Goal: Transaction & Acquisition: Subscribe to service/newsletter

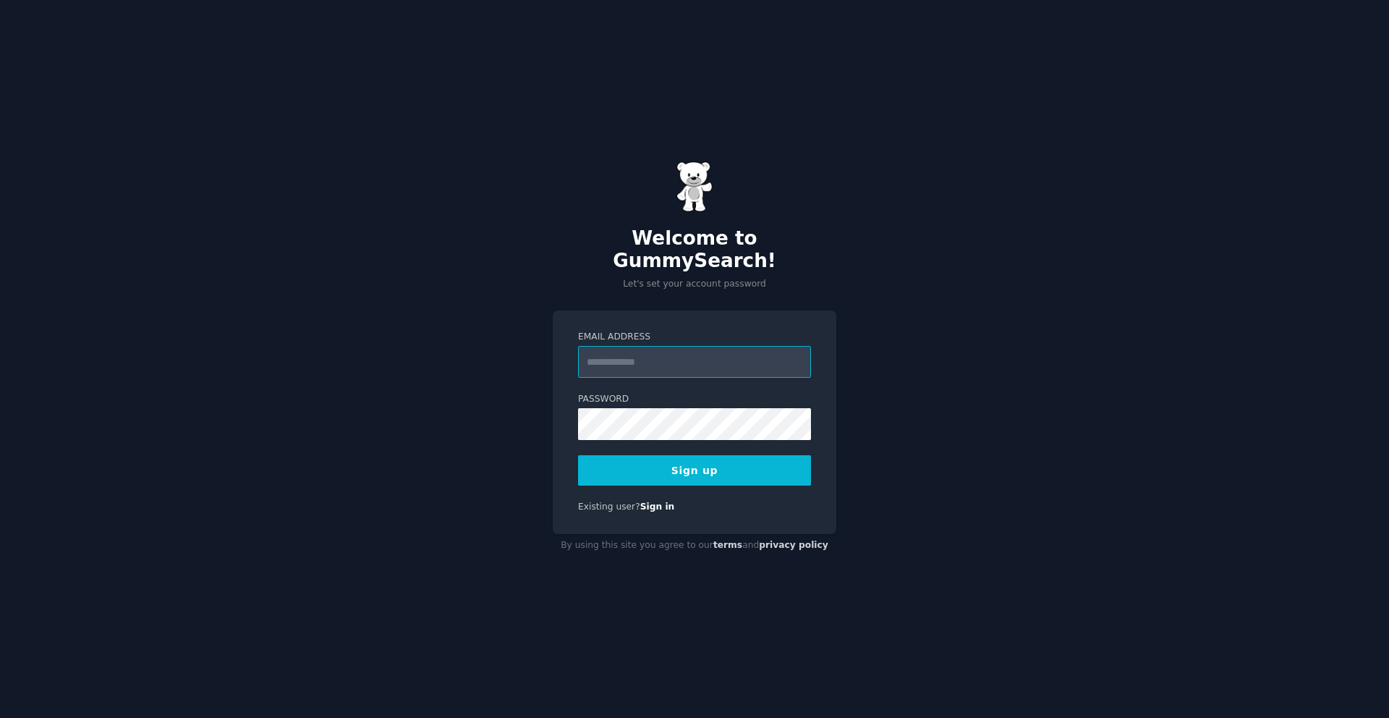
click at [679, 347] on input "Email Address" at bounding box center [694, 362] width 233 height 32
paste input "**********"
type input "**********"
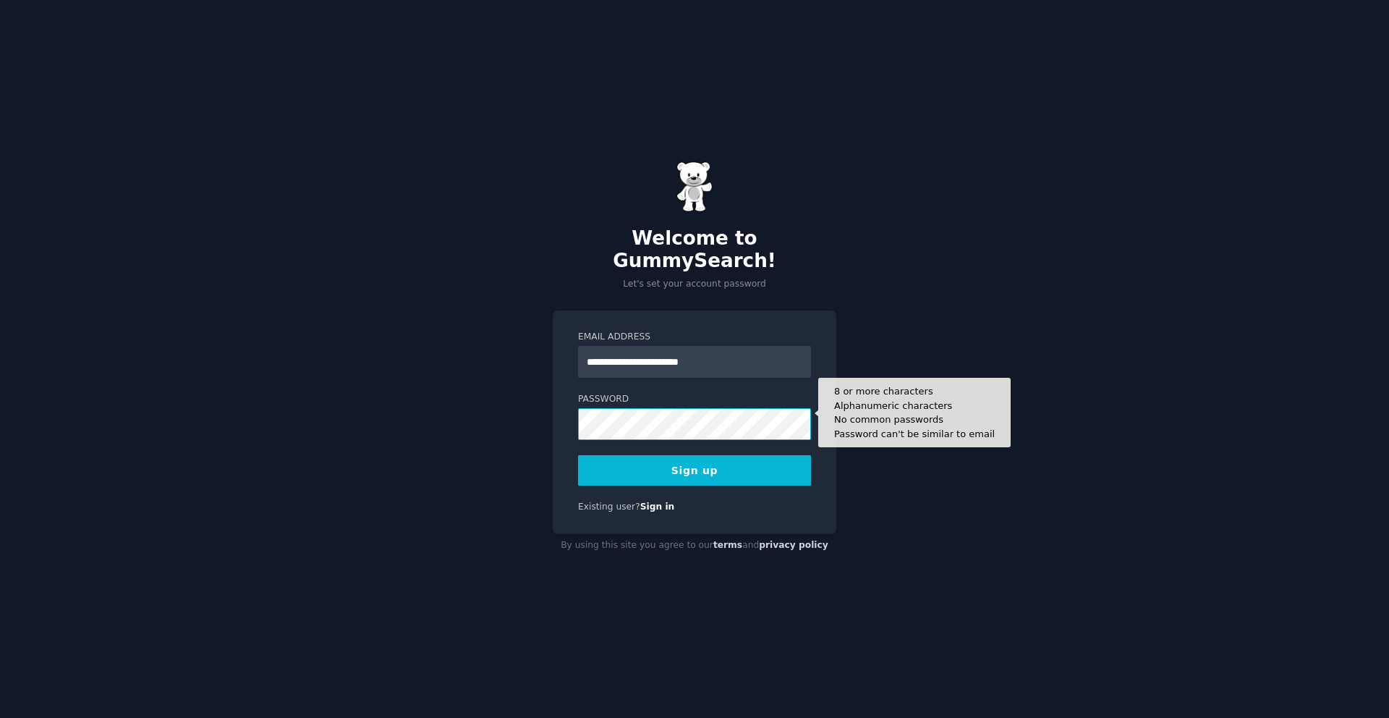
click at [578, 455] on button "Sign up" at bounding box center [694, 470] width 233 height 30
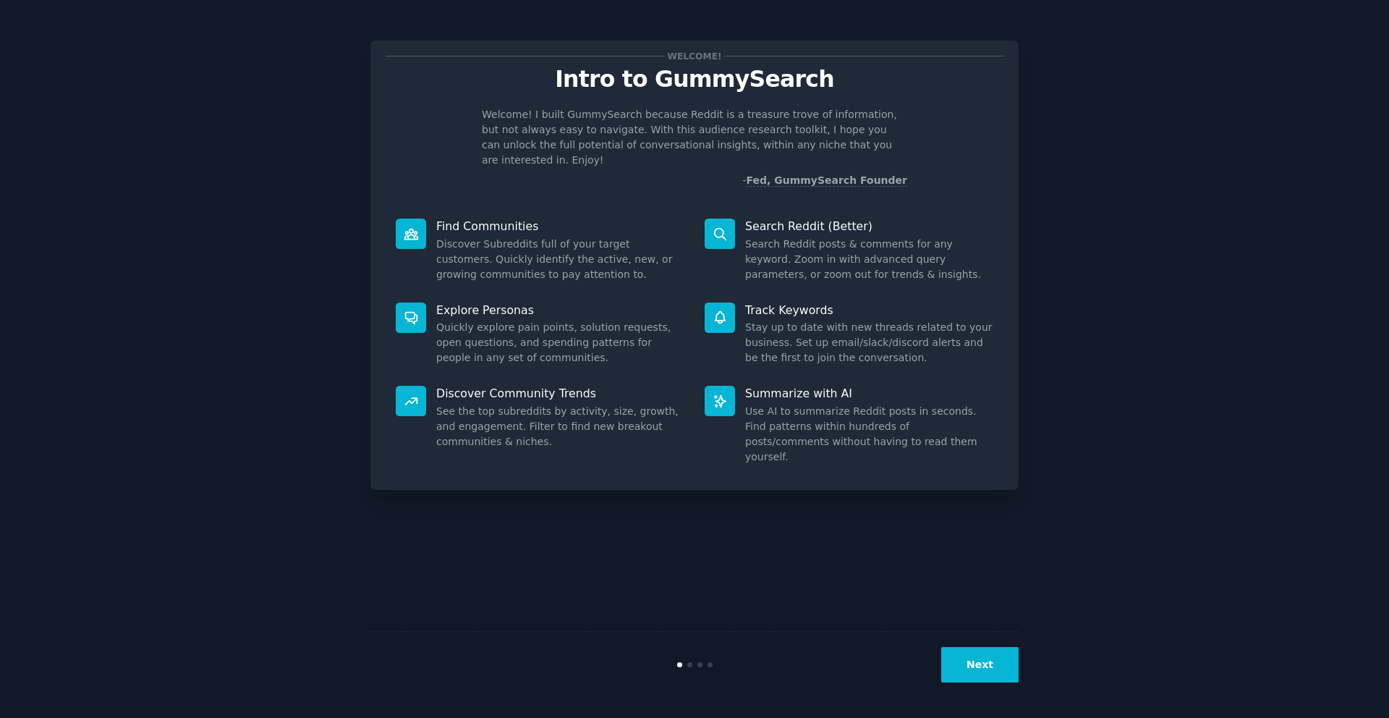
click at [992, 651] on button "Next" at bounding box center [979, 664] width 77 height 35
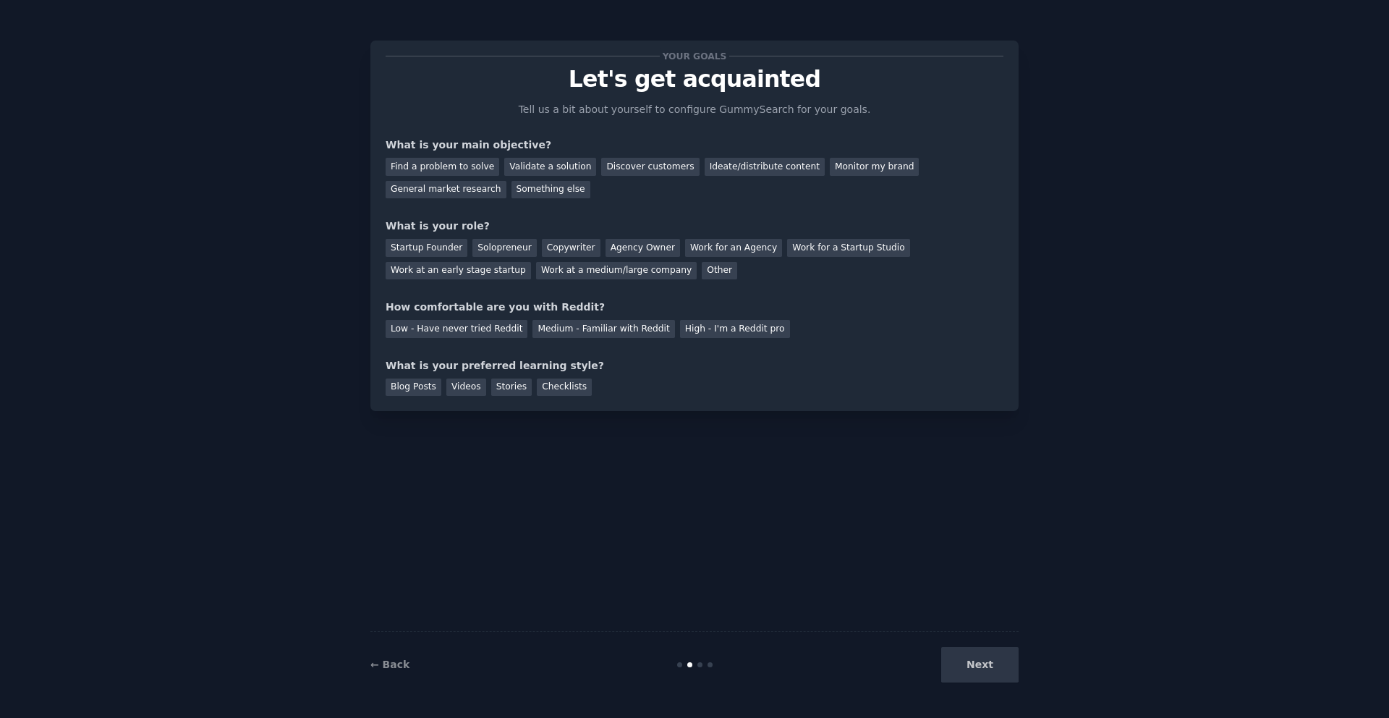
click at [988, 659] on div "Next" at bounding box center [911, 664] width 216 height 35
click at [425, 160] on div "Find a problem to solve" at bounding box center [443, 167] width 114 height 18
click at [431, 251] on div "Startup Founder" at bounding box center [427, 248] width 82 height 18
click at [551, 331] on div "Medium - Familiar with Reddit" at bounding box center [604, 329] width 142 height 18
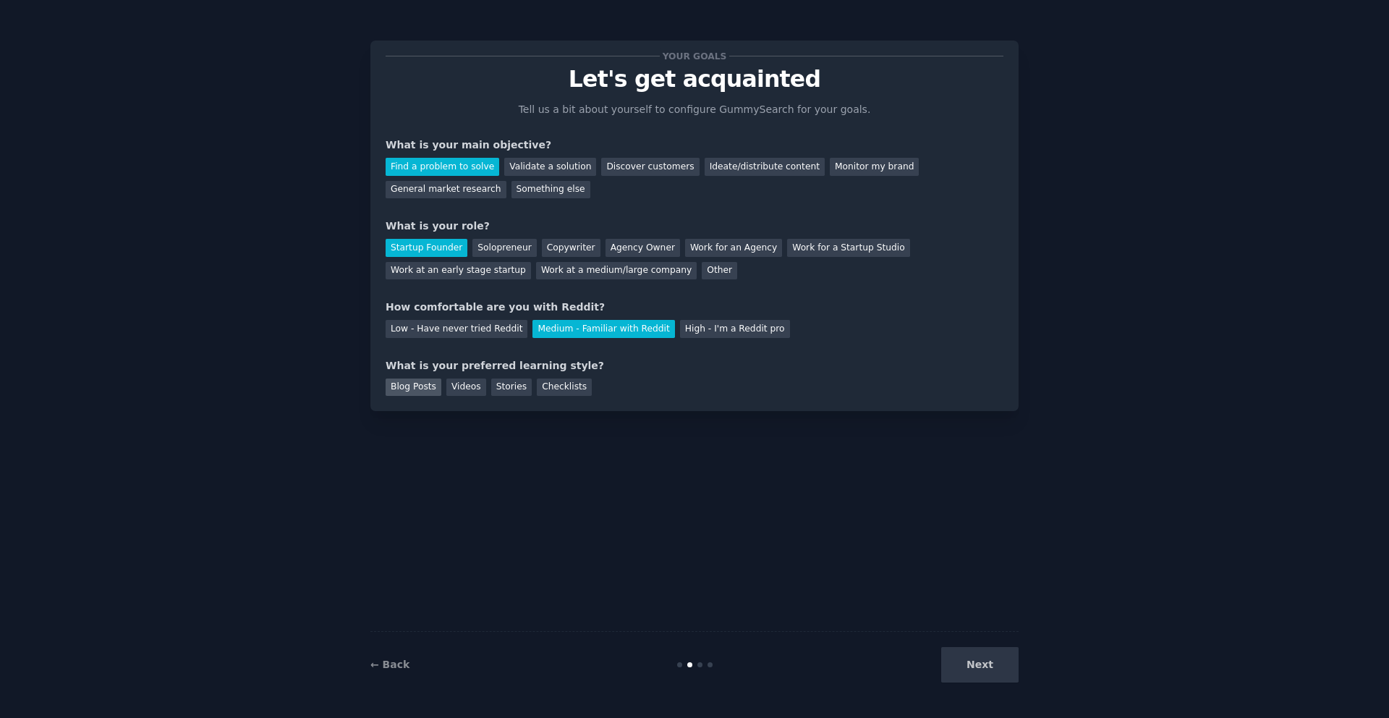
click at [422, 389] on div "Blog Posts" at bounding box center [414, 387] width 56 height 18
click at [468, 389] on div "Videos" at bounding box center [466, 387] width 40 height 18
click at [419, 393] on div "Blog Posts" at bounding box center [414, 387] width 56 height 18
click at [521, 384] on div "Stories" at bounding box center [511, 387] width 41 height 18
click at [1018, 666] on button "Next" at bounding box center [979, 664] width 77 height 35
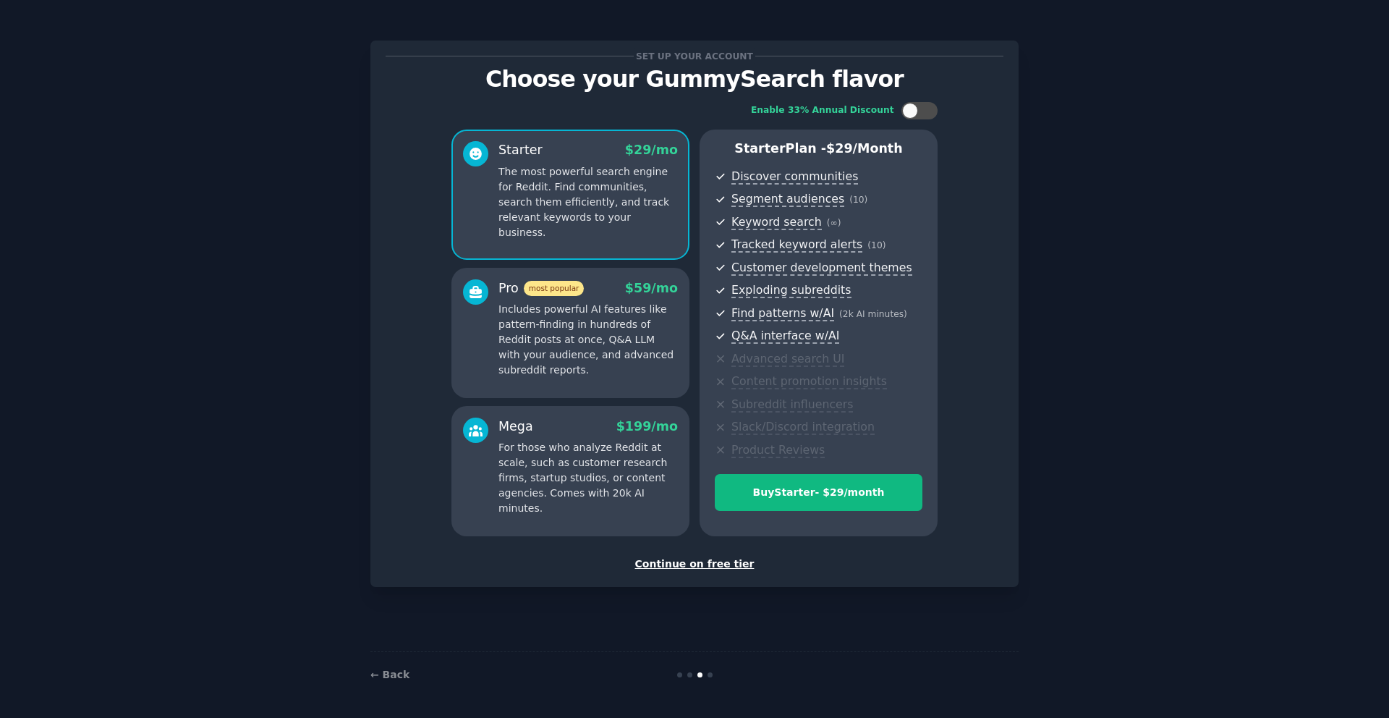
click at [577, 437] on div "Mega $ 199 /mo For those who analyze Reddit at scale, such as customer research…" at bounding box center [588, 467] width 179 height 99
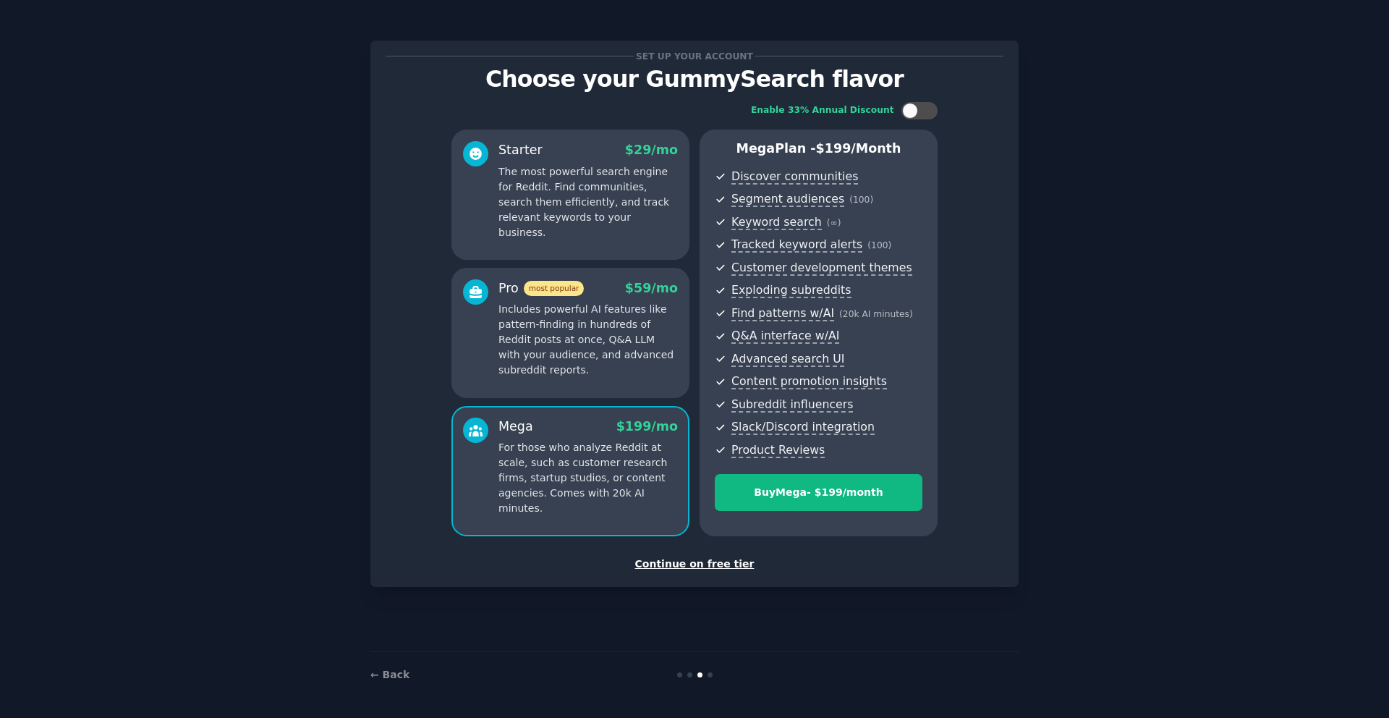
click at [685, 567] on div "Continue on free tier" at bounding box center [695, 563] width 618 height 15
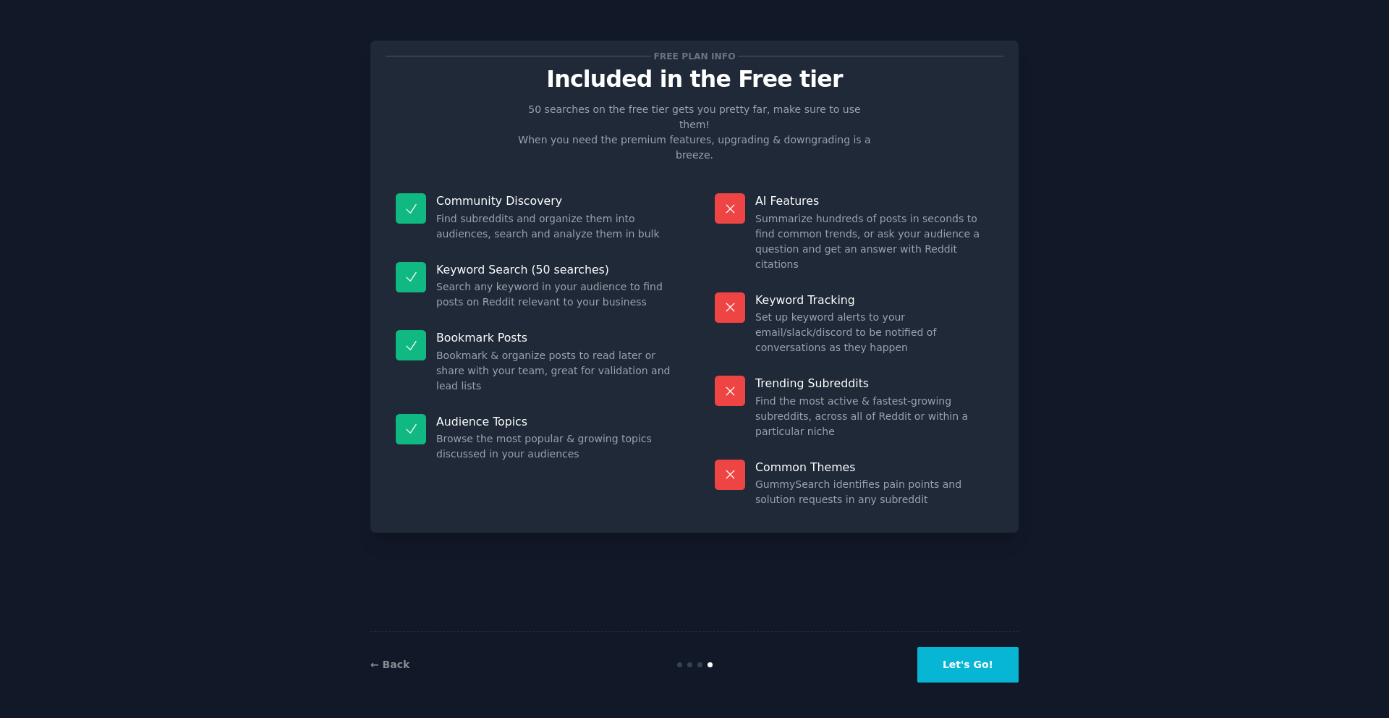
click at [981, 661] on button "Let's Go!" at bounding box center [968, 664] width 101 height 35
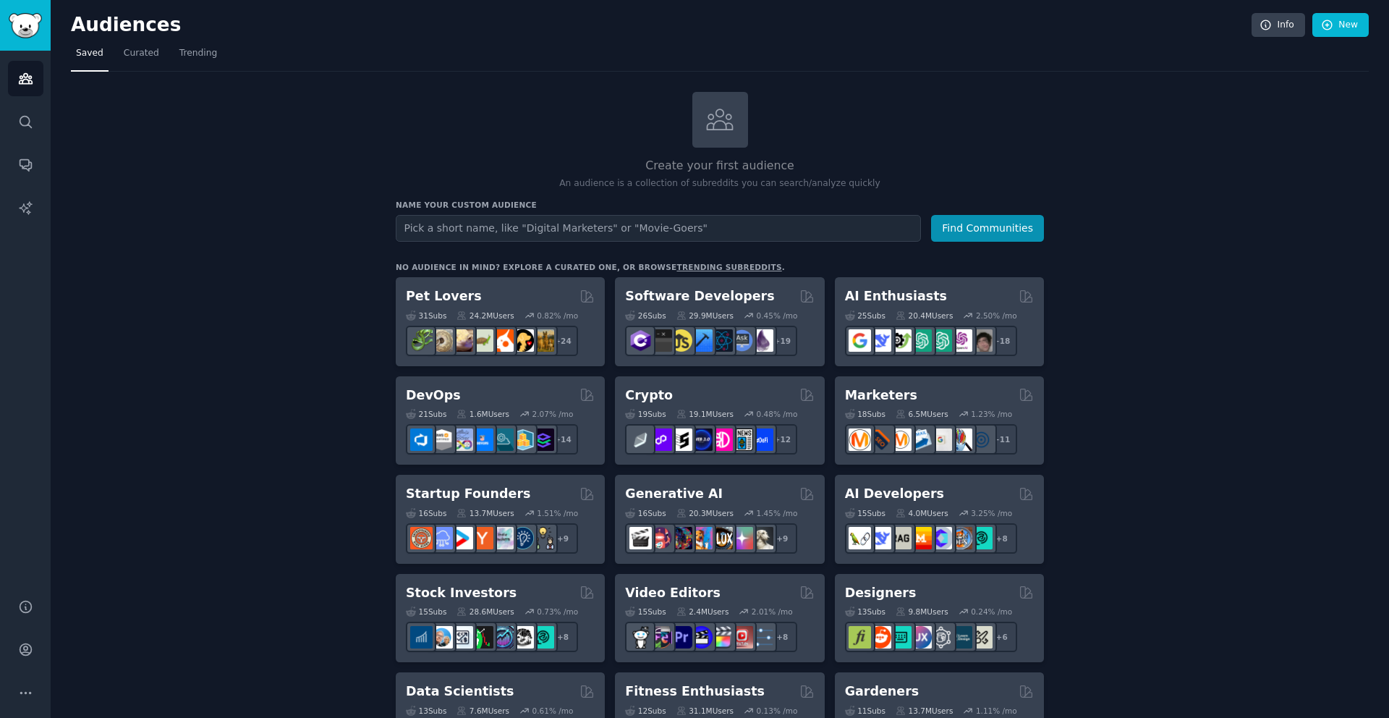
click at [567, 235] on input "text" at bounding box center [658, 228] width 525 height 27
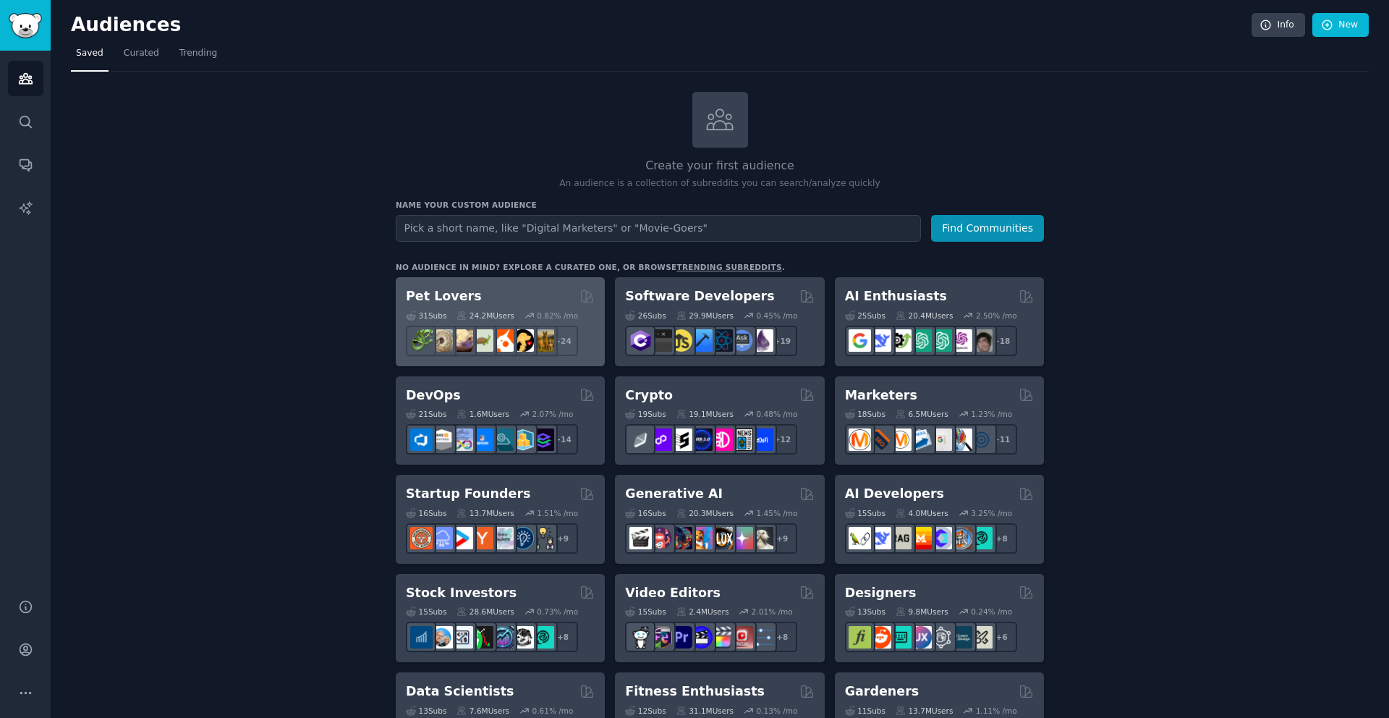
click at [493, 279] on div "Pet Lovers Curated by GummySearch 31 Sub s 24.2M Users 0.82 % /mo + 24" at bounding box center [500, 321] width 209 height 89
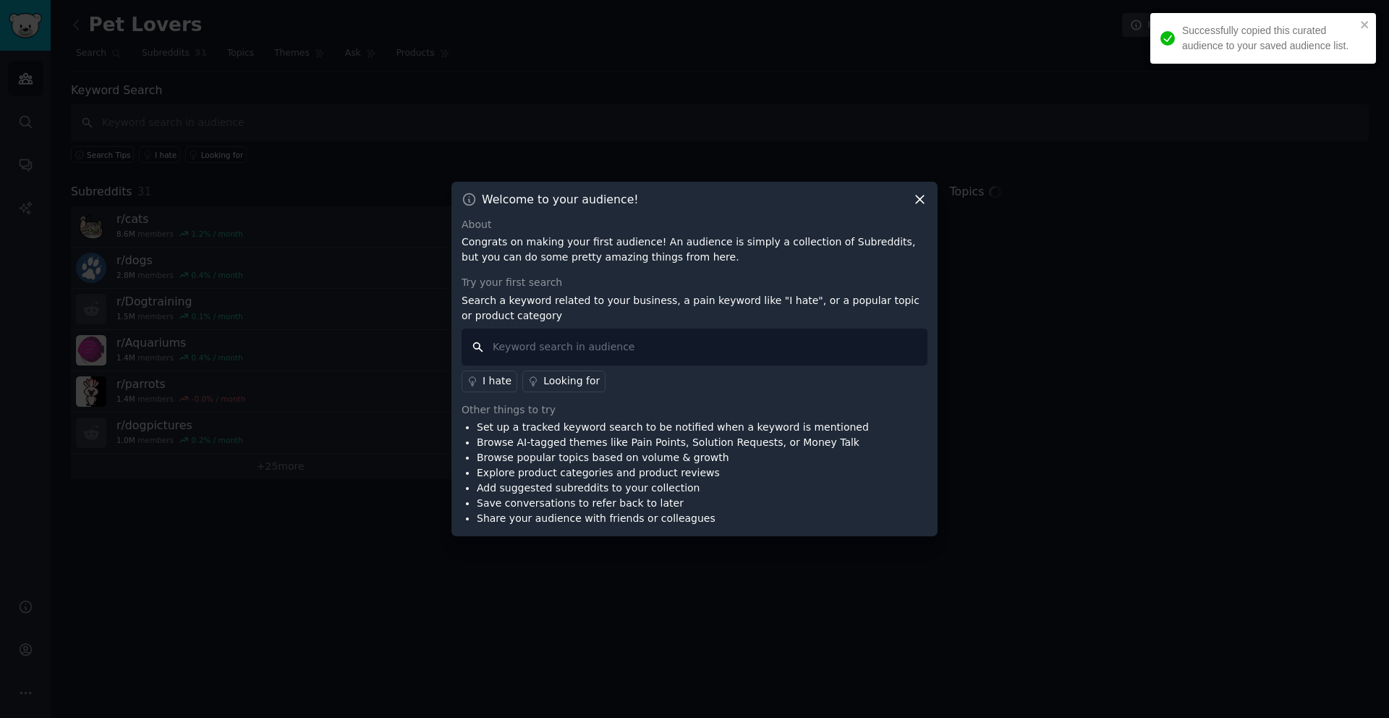
click at [637, 349] on input "text" at bounding box center [695, 347] width 466 height 37
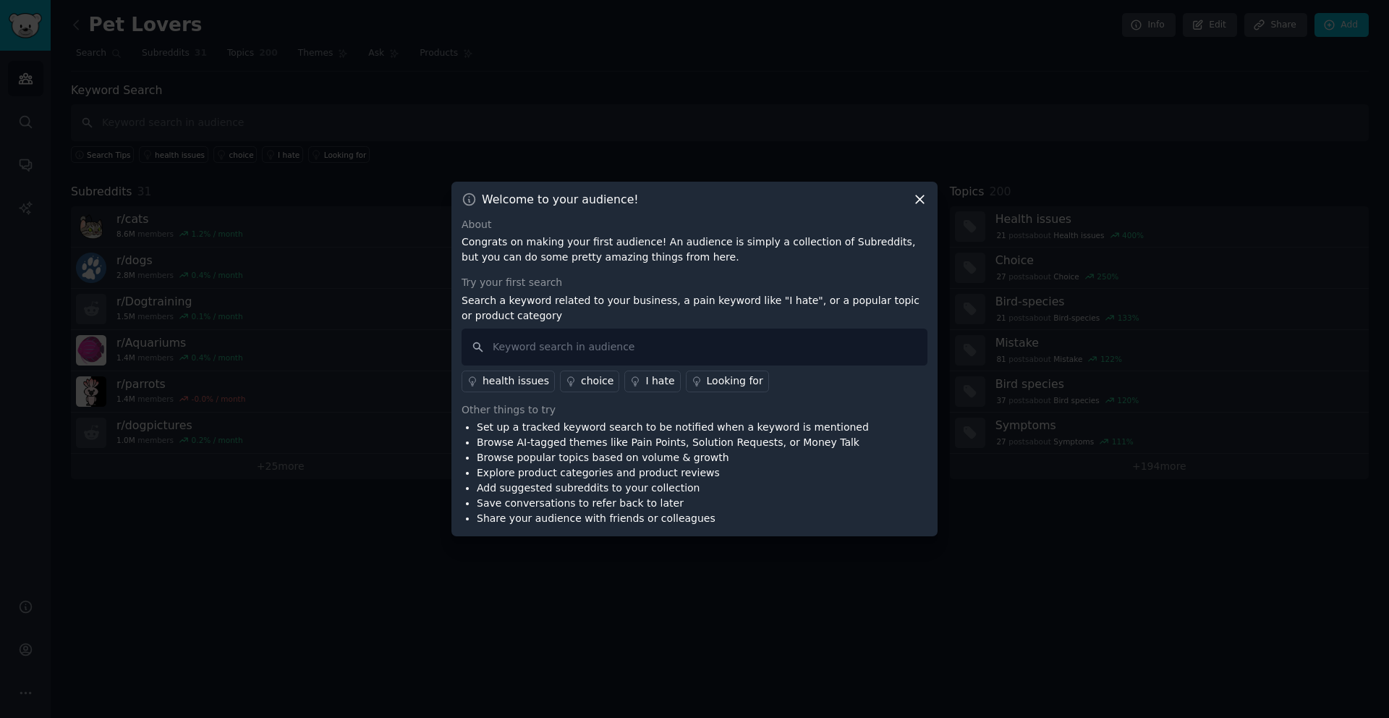
click at [632, 382] on icon at bounding box center [635, 381] width 10 height 10
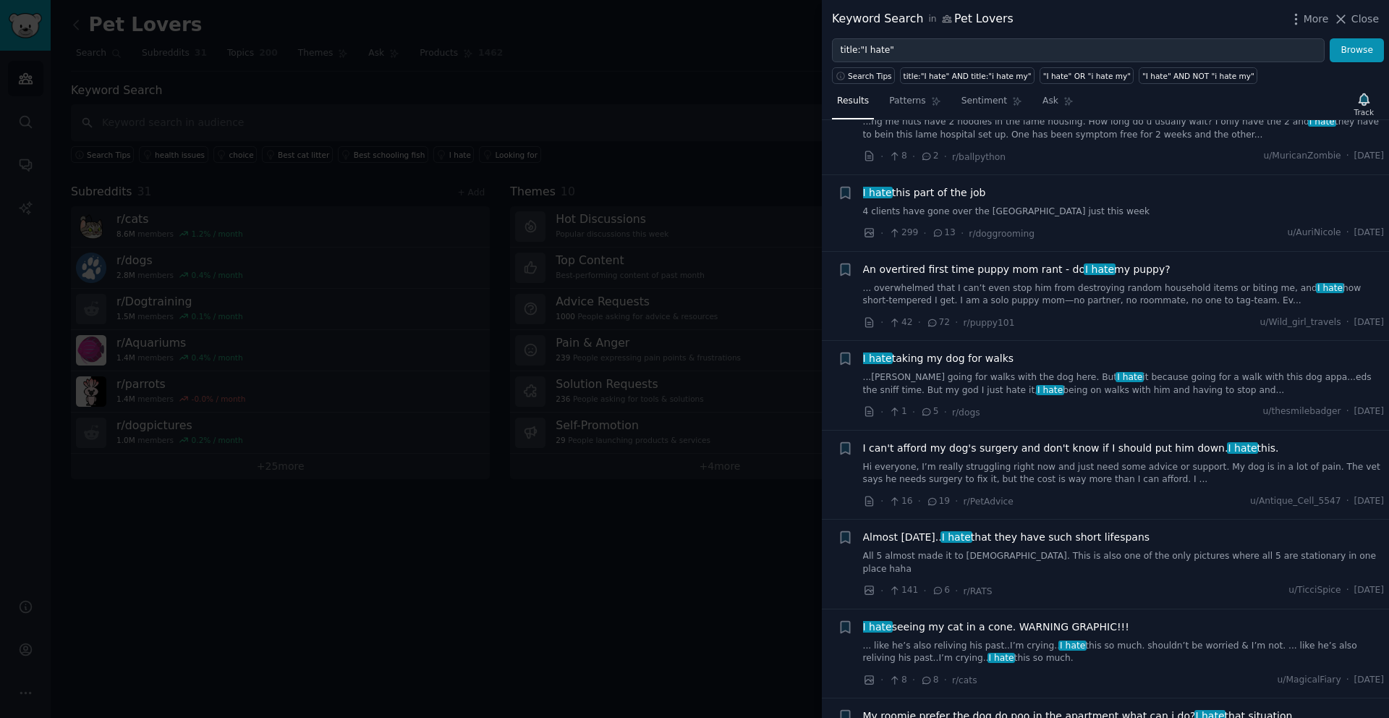
scroll to position [3572, 0]
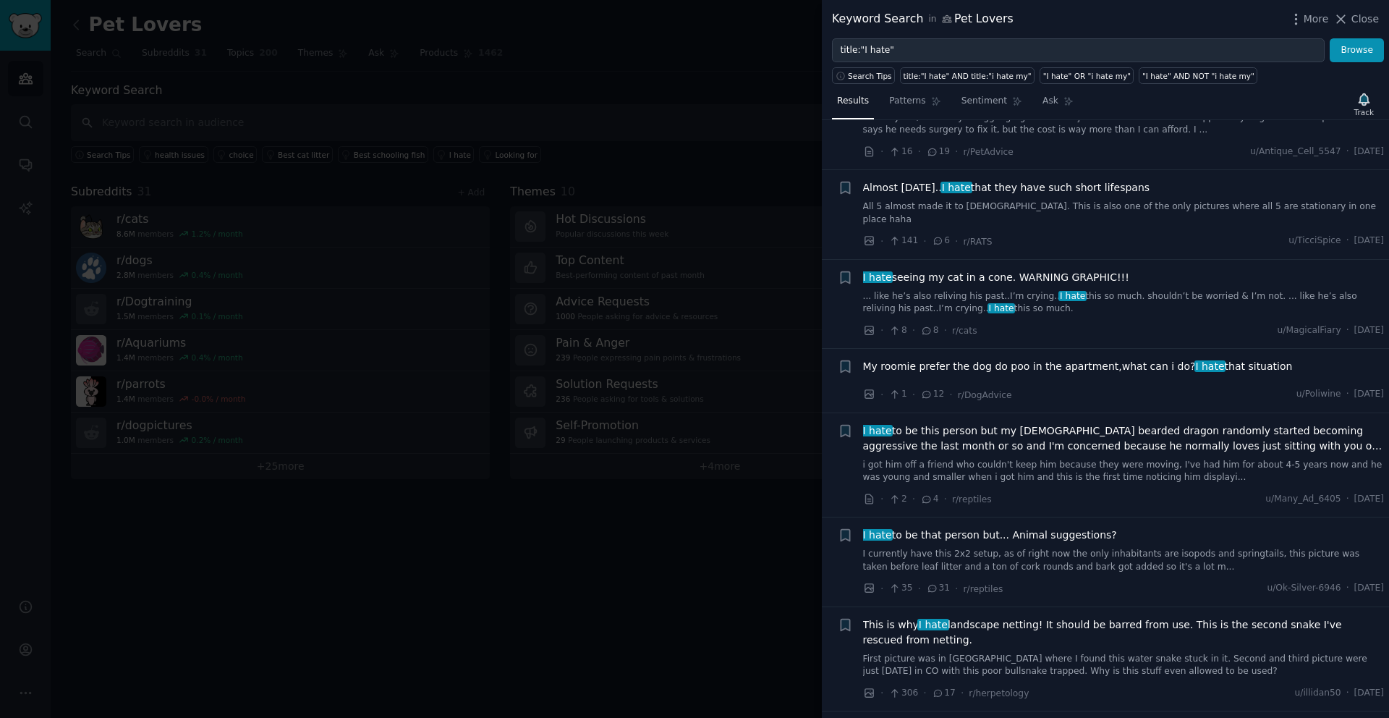
click at [344, 250] on div at bounding box center [694, 359] width 1389 height 718
